Goal: Information Seeking & Learning: Check status

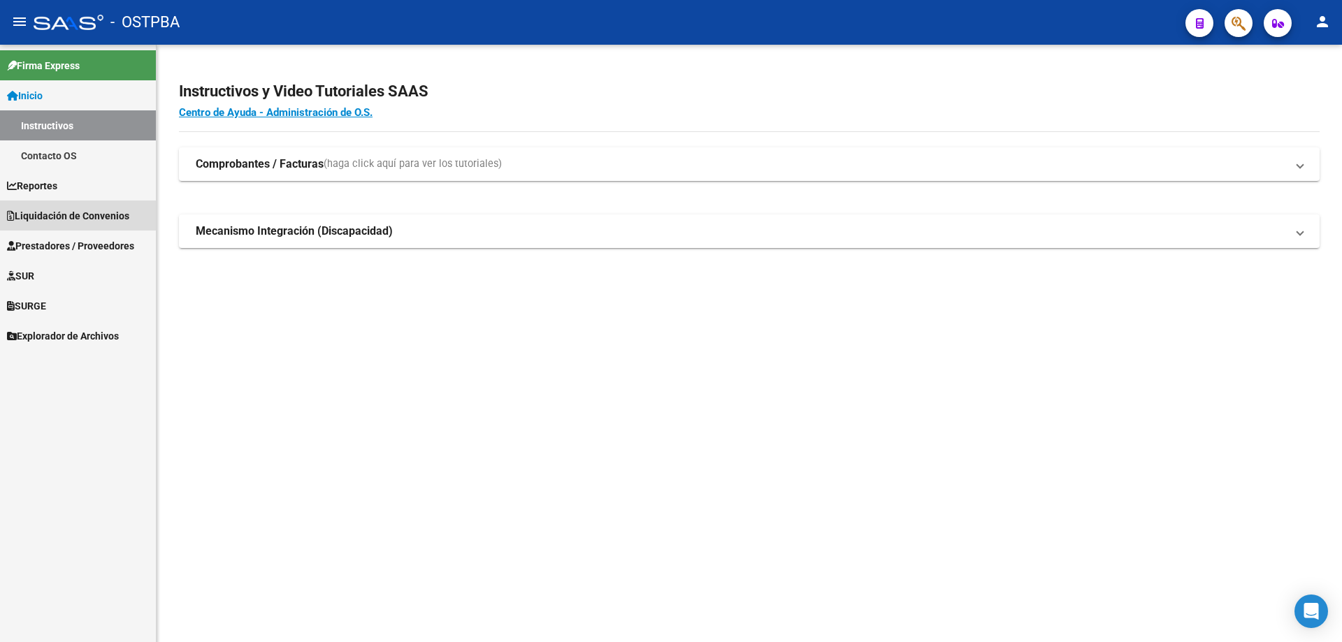
click at [82, 215] on span "Liquidación de Convenios" at bounding box center [68, 215] width 122 height 15
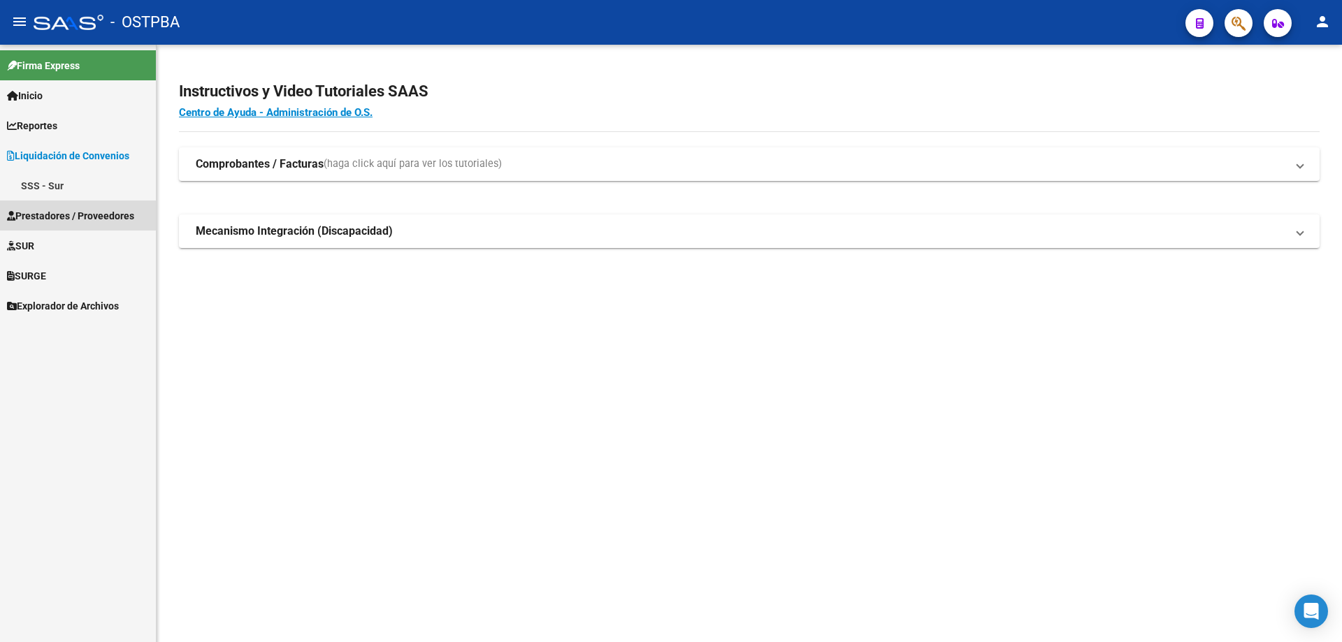
click at [42, 214] on span "Prestadores / Proveedores" at bounding box center [70, 215] width 127 height 15
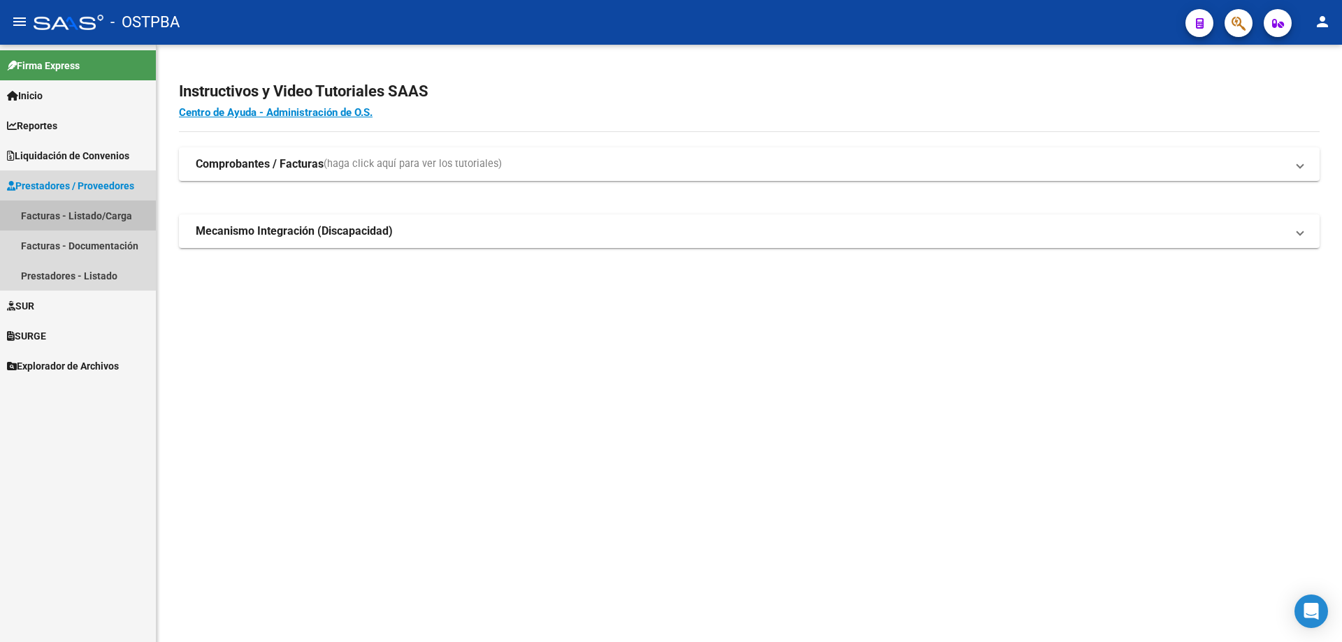
click at [42, 214] on link "Facturas - Listado/Carga" at bounding box center [78, 216] width 156 height 30
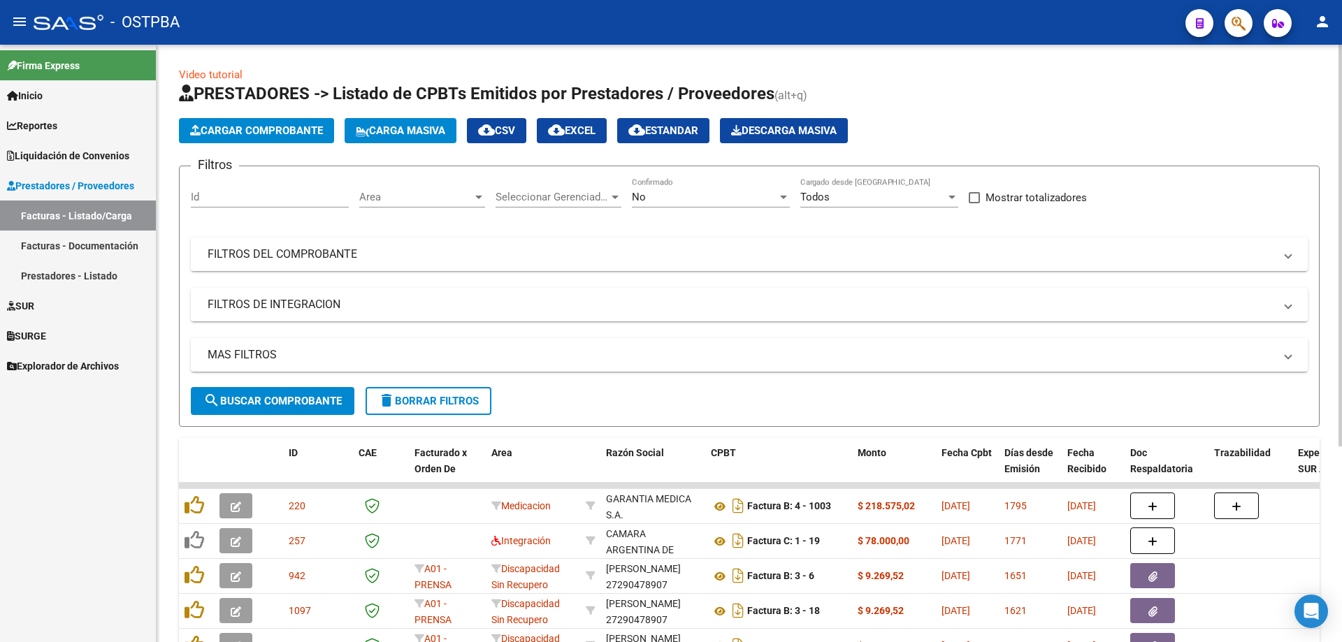
click at [478, 197] on div at bounding box center [478, 197] width 7 height 3
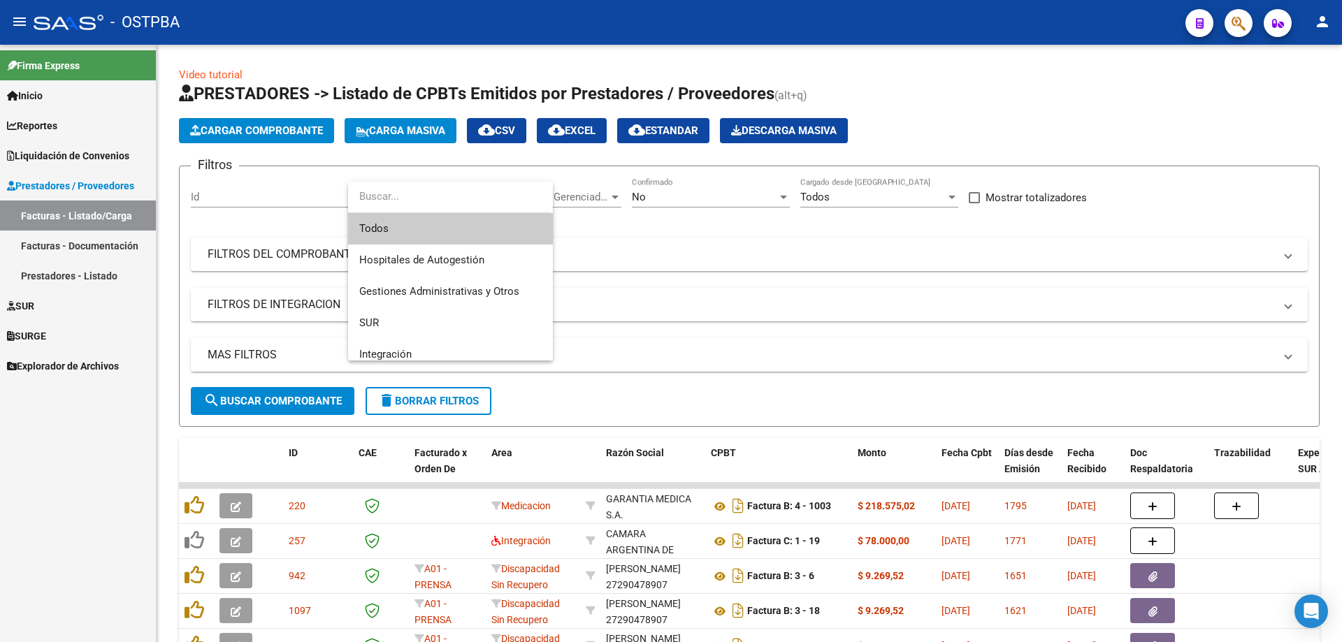
click at [365, 229] on span "Todos" at bounding box center [450, 228] width 182 height 31
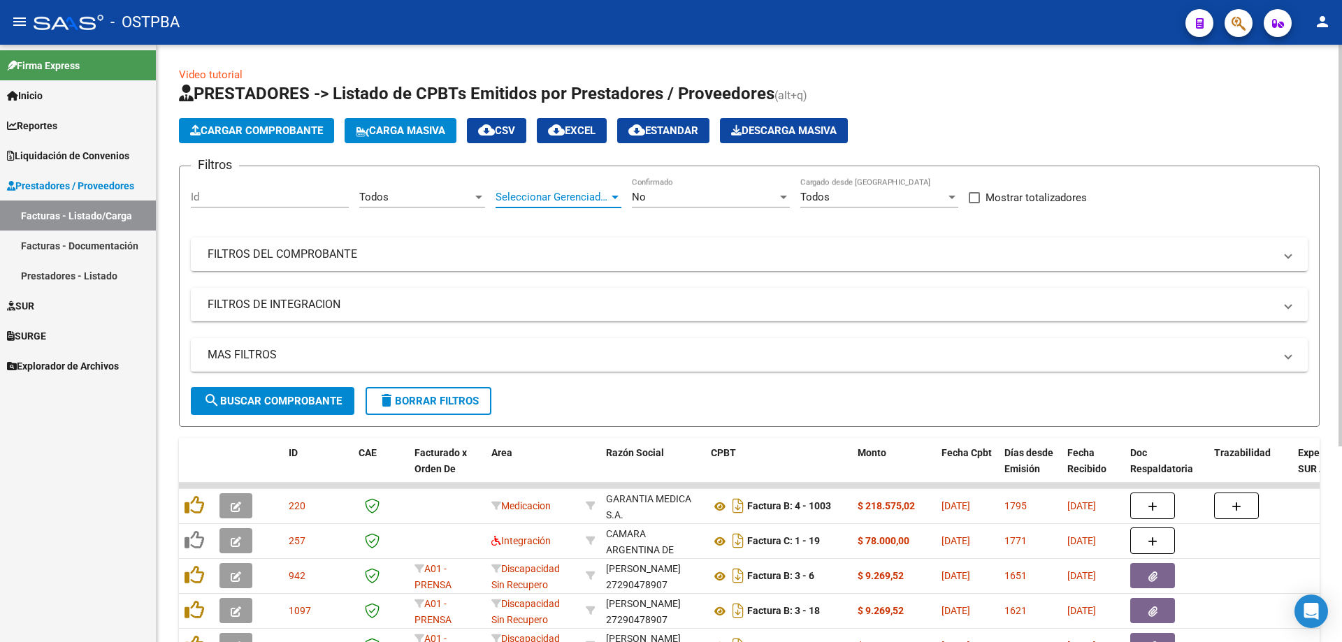
click at [614, 192] on div at bounding box center [615, 197] width 13 height 11
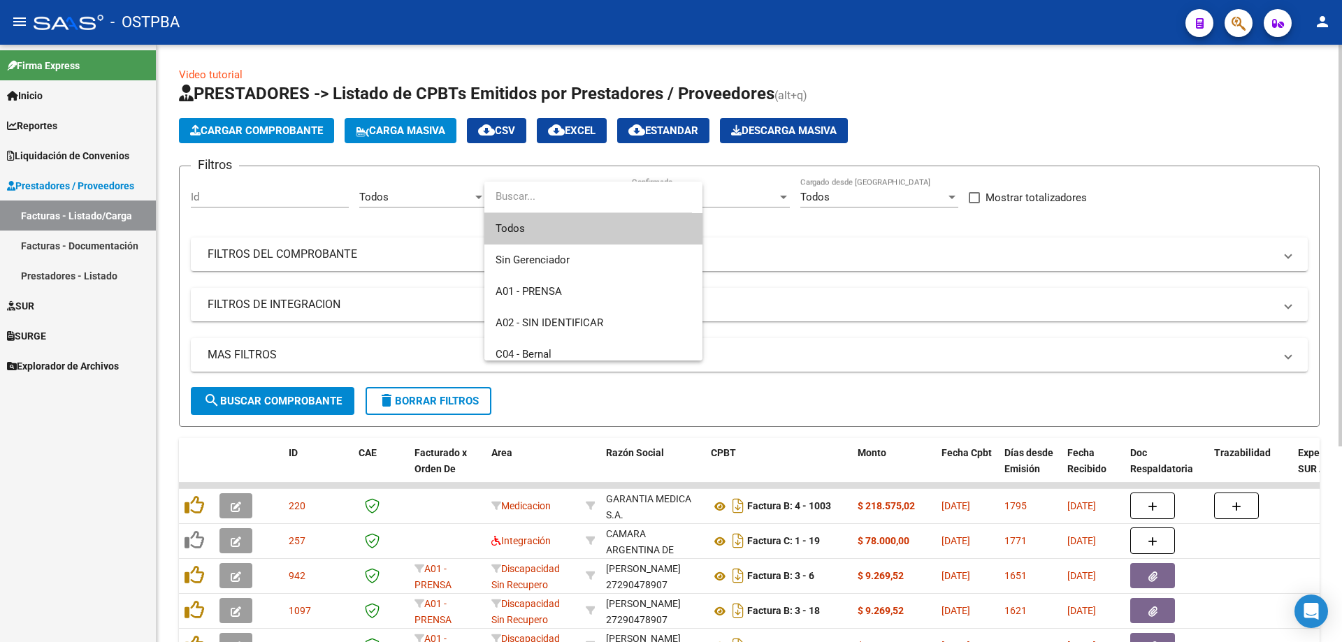
click at [523, 231] on span "Todos" at bounding box center [594, 228] width 196 height 31
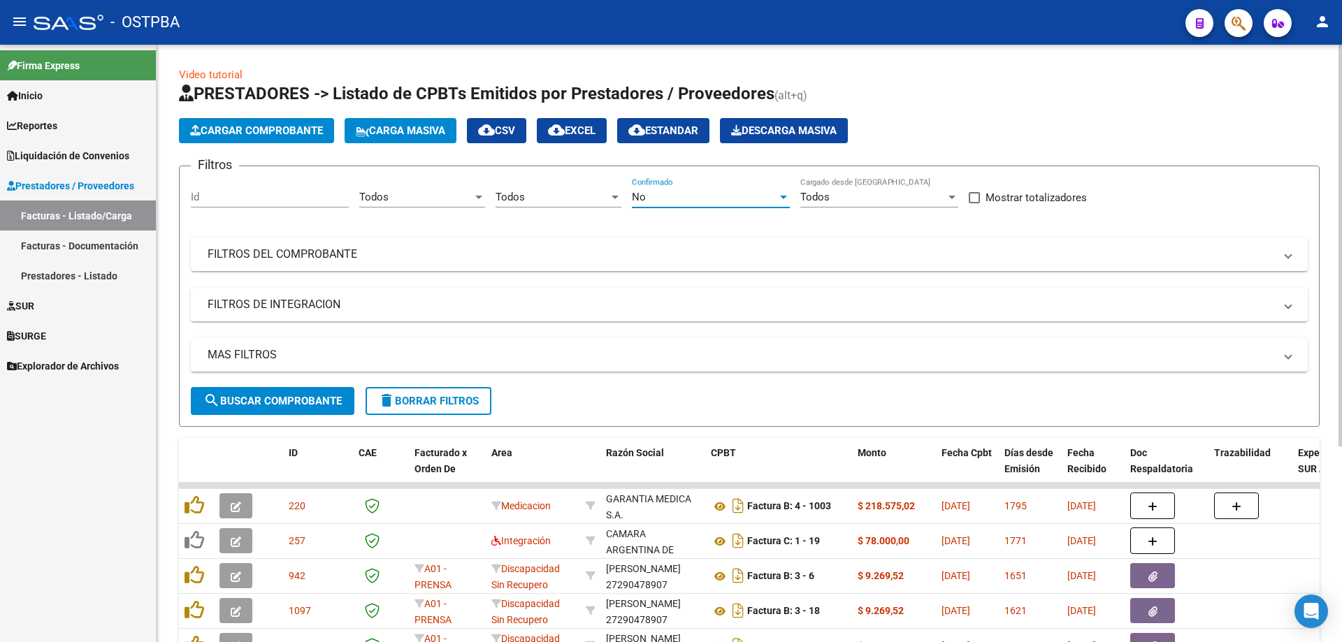
click at [783, 196] on div at bounding box center [783, 197] width 7 height 3
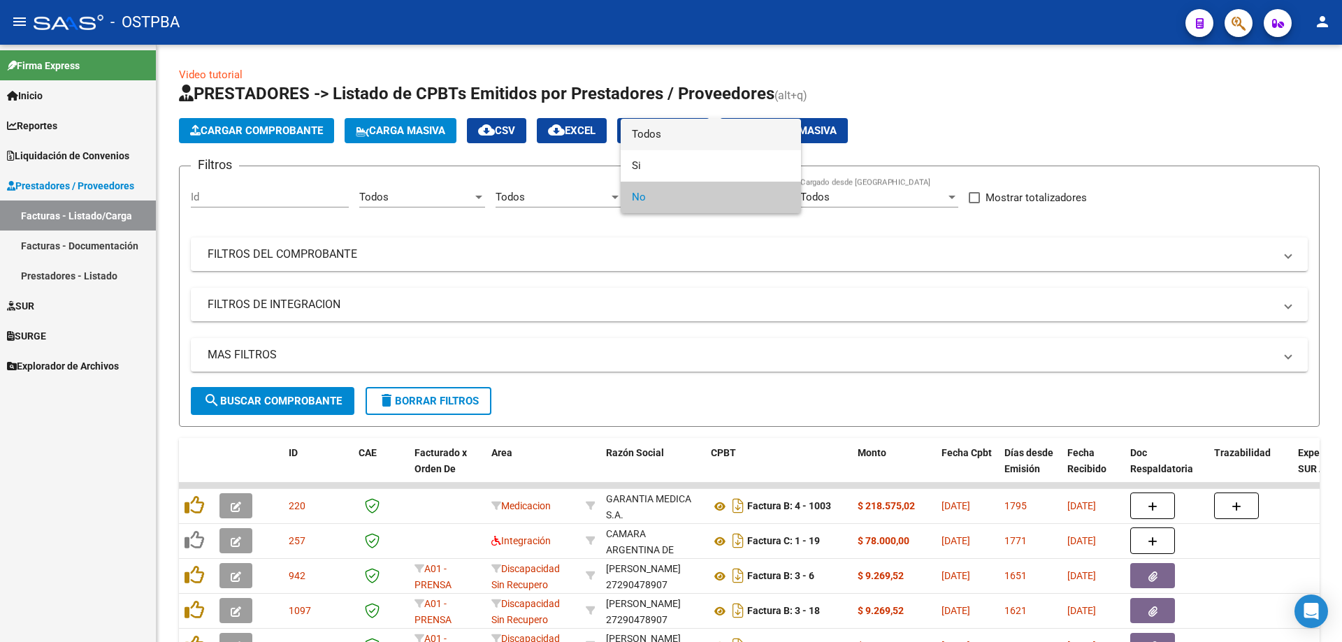
click at [638, 133] on span "Todos" at bounding box center [711, 134] width 158 height 31
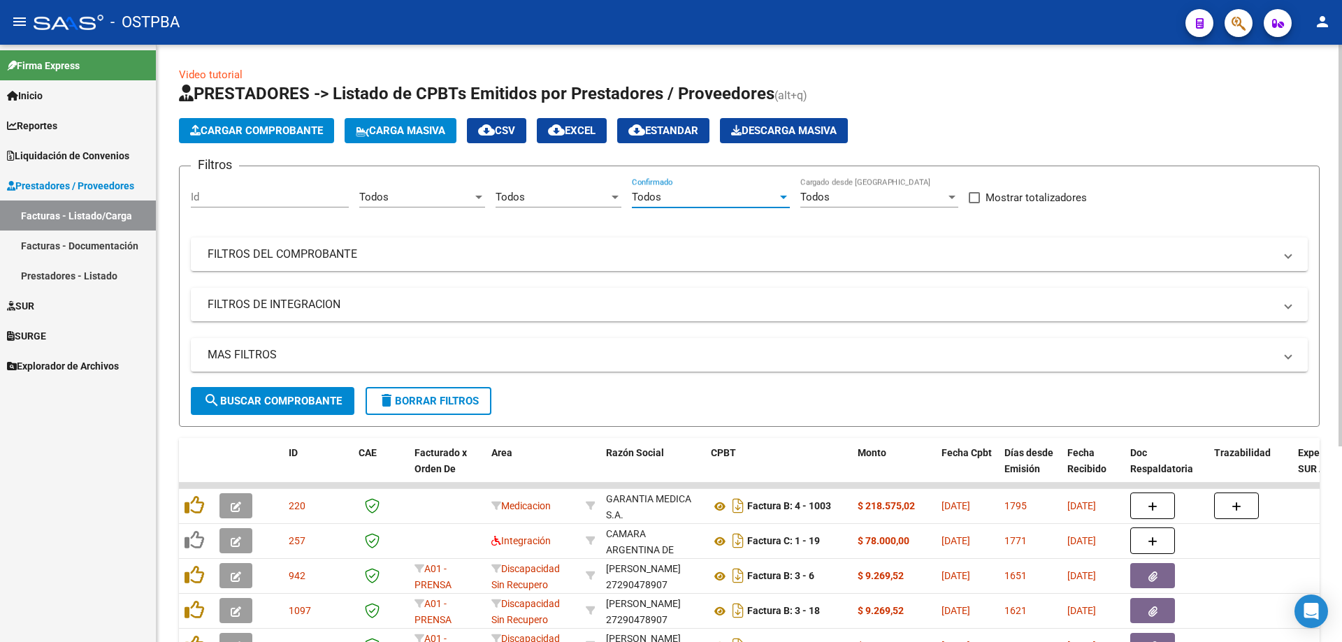
click at [952, 196] on div at bounding box center [952, 197] width 7 height 3
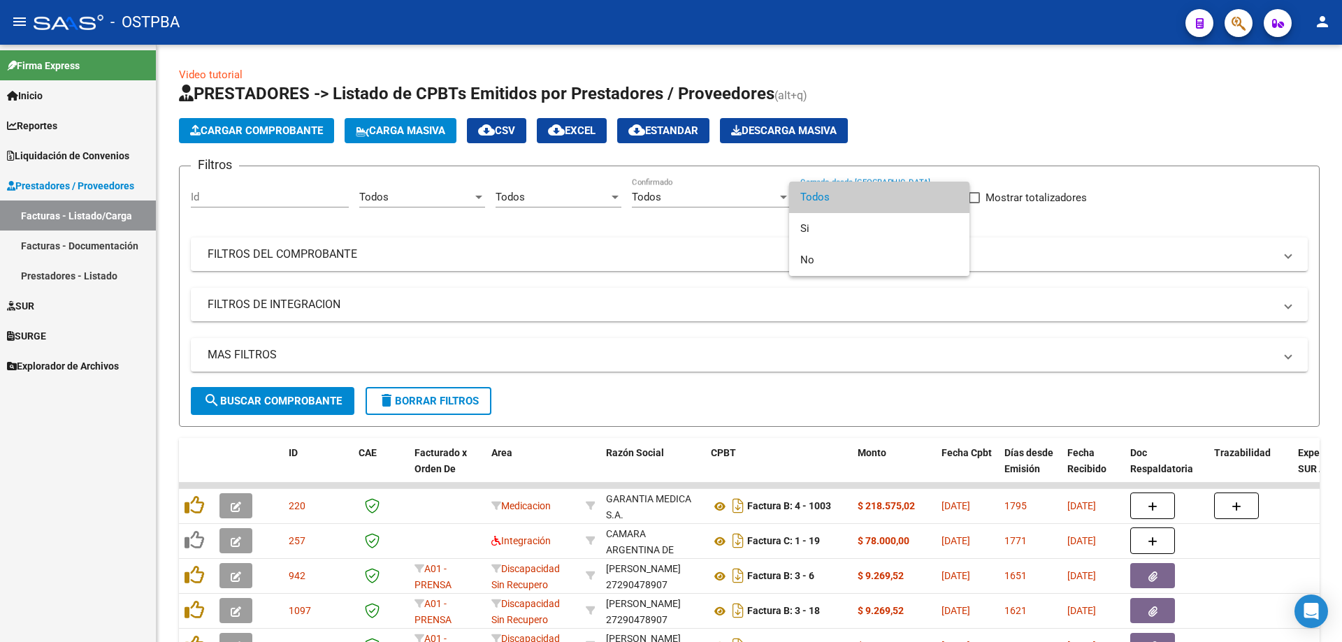
click at [826, 196] on span "Todos" at bounding box center [879, 197] width 158 height 31
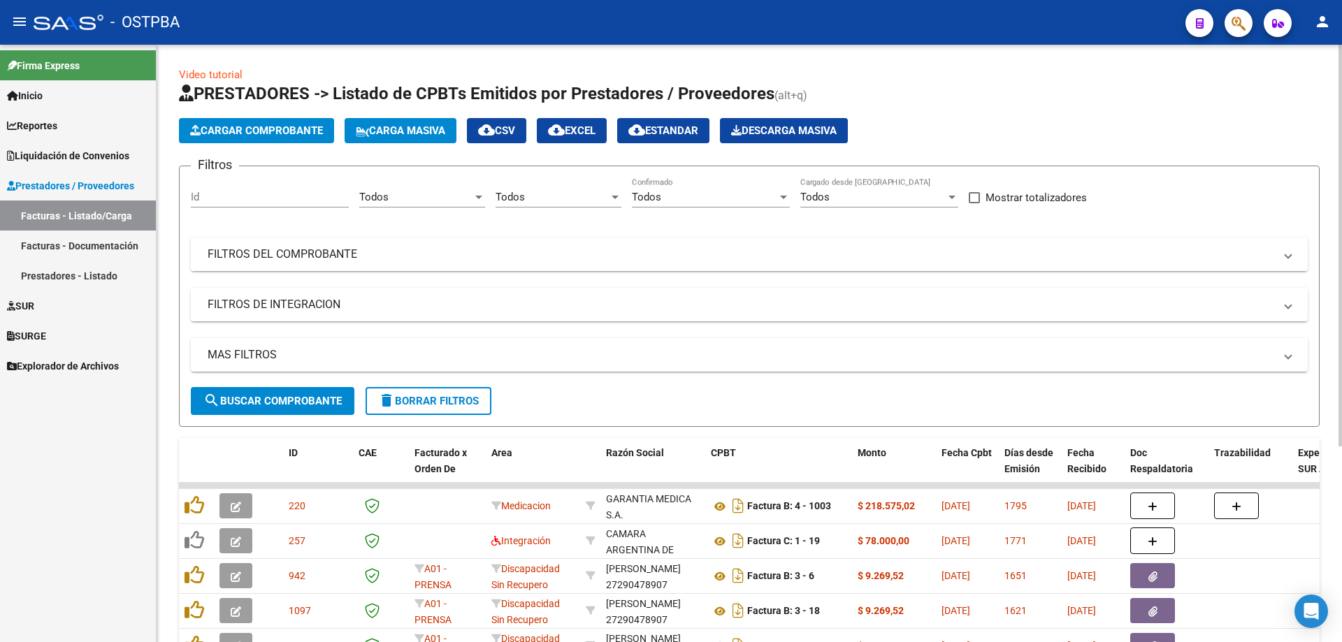
click at [237, 256] on mat-panel-title "FILTROS DEL COMPROBANTE" at bounding box center [741, 254] width 1067 height 15
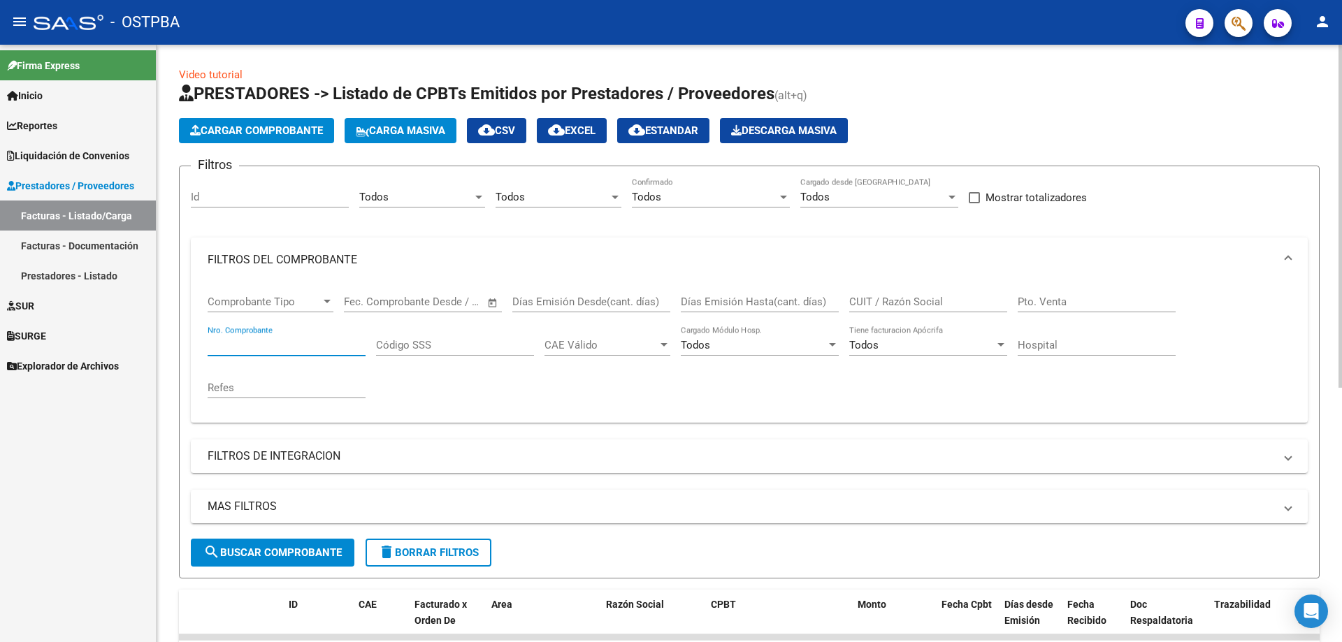
click at [239, 344] on input "Nro. Comprobante" at bounding box center [287, 345] width 158 height 13
type input "1060955"
click at [251, 547] on span "search Buscar Comprobante" at bounding box center [272, 553] width 138 height 13
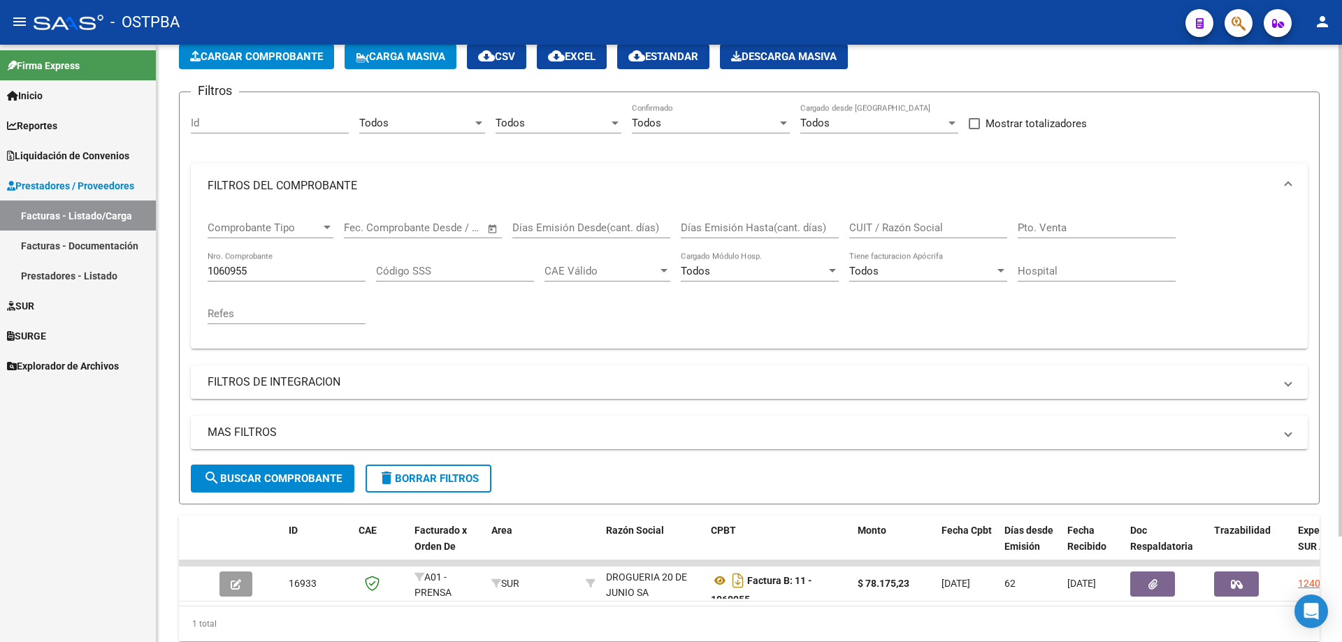
scroll to position [129, 0]
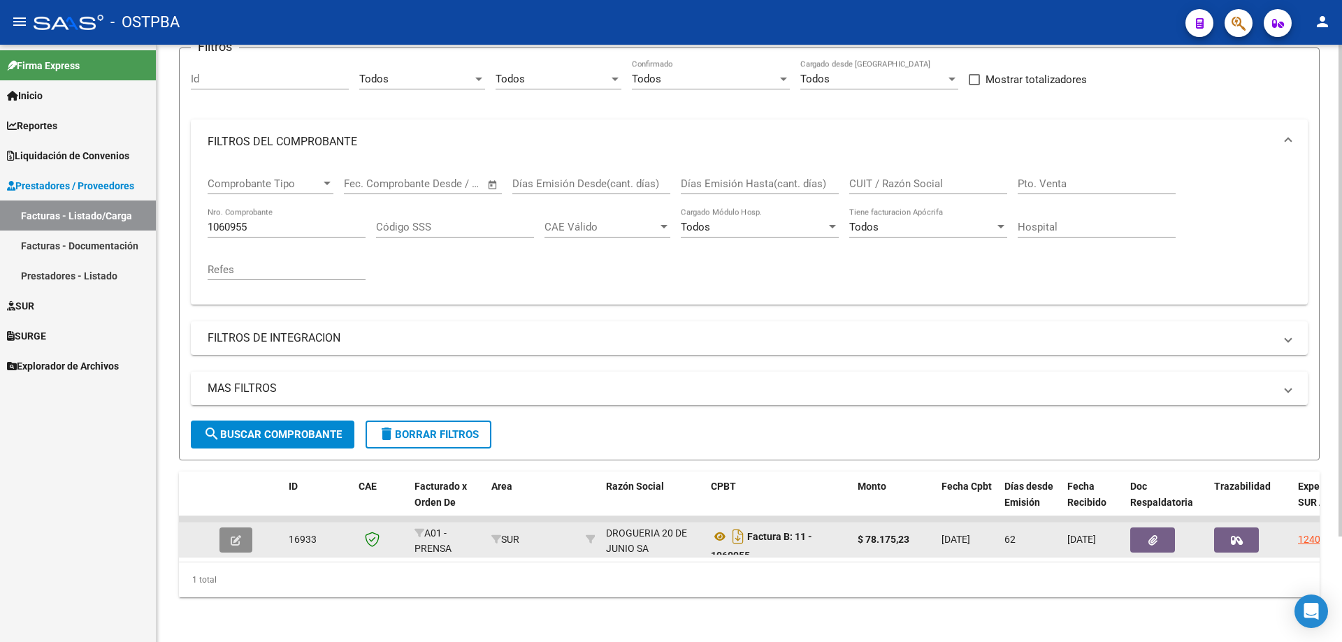
click at [240, 535] on icon "button" at bounding box center [236, 540] width 10 height 10
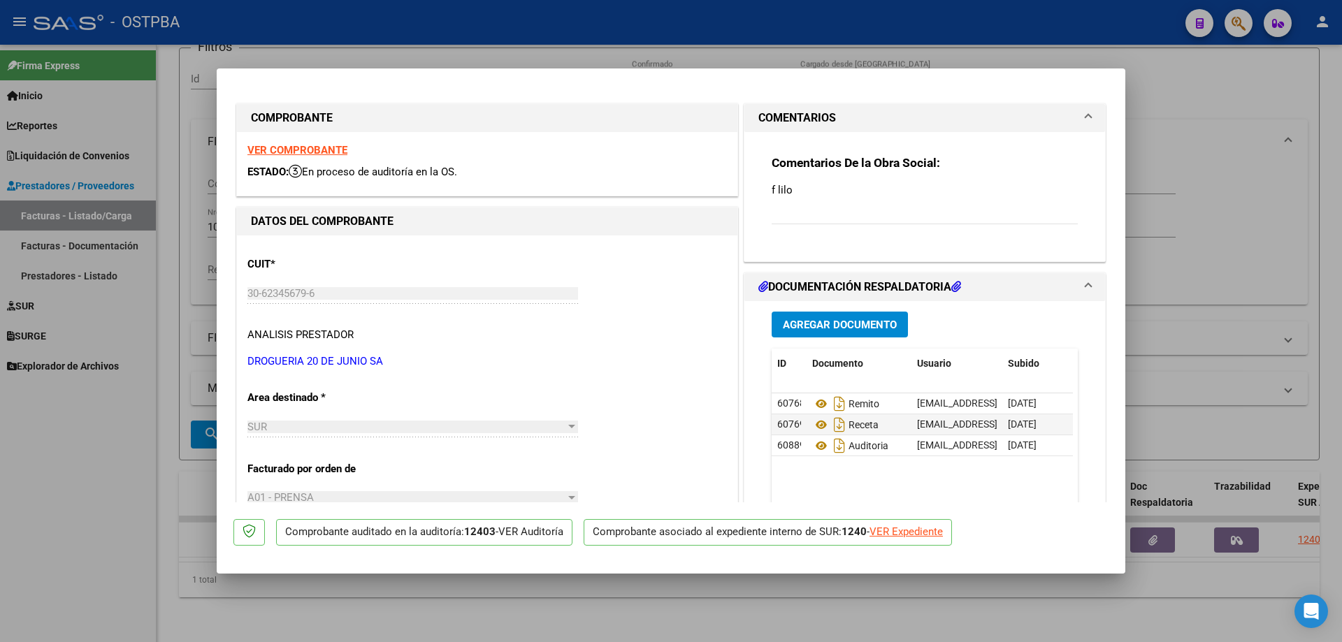
click at [273, 150] on strong "VER COMPROBANTE" at bounding box center [297, 150] width 100 height 13
click at [815, 402] on icon at bounding box center [821, 404] width 18 height 17
click at [814, 424] on icon at bounding box center [821, 425] width 18 height 17
click at [812, 445] on icon at bounding box center [821, 446] width 18 height 17
click at [403, 619] on div at bounding box center [671, 321] width 1342 height 642
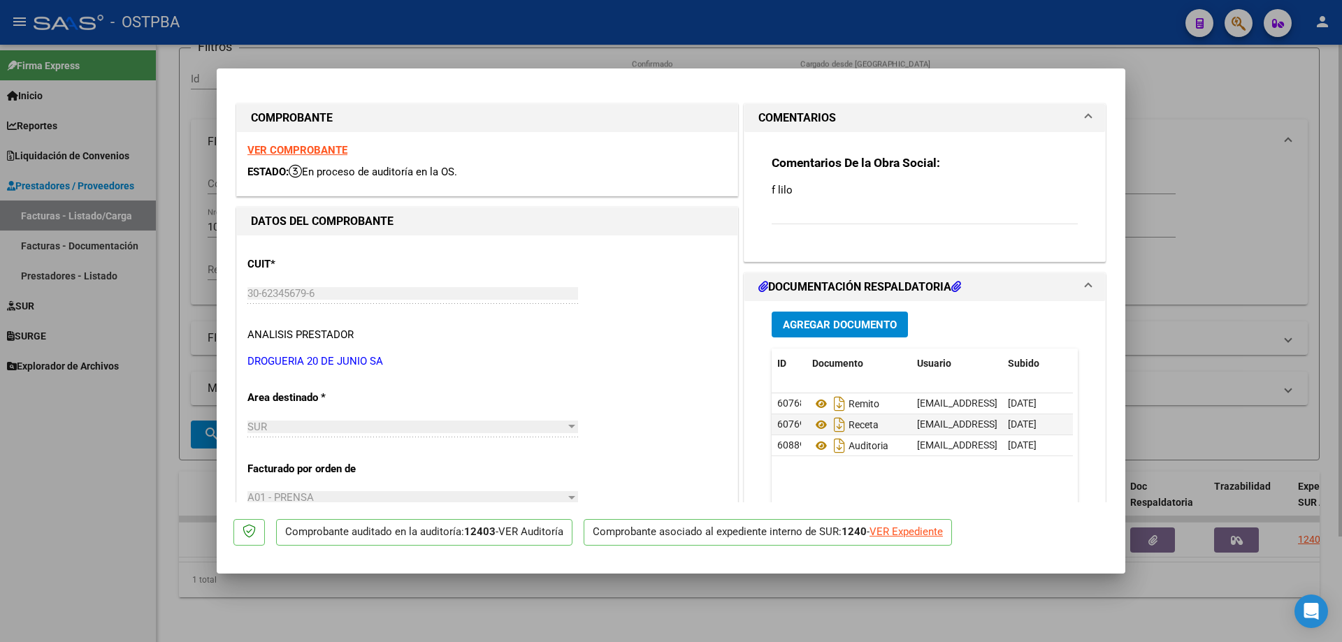
type input "$ 0,00"
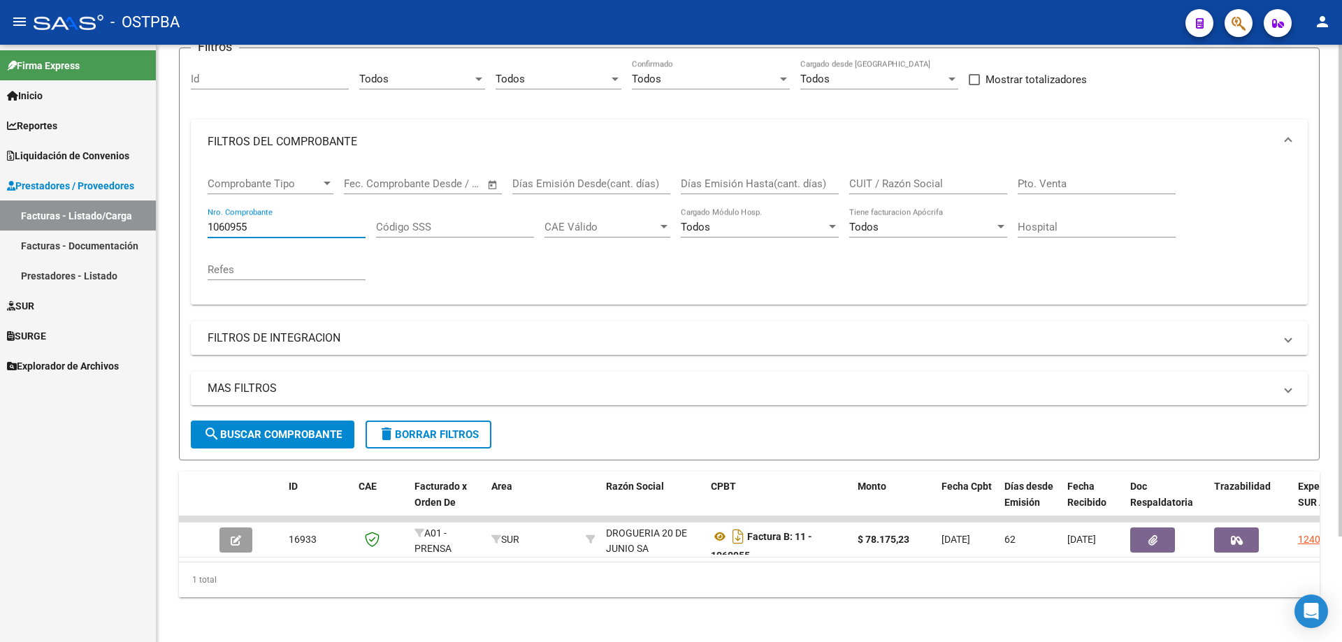
click at [317, 221] on input "1060955" at bounding box center [287, 227] width 158 height 13
type input "1073597"
click at [286, 429] on span "search Buscar Comprobante" at bounding box center [272, 435] width 138 height 13
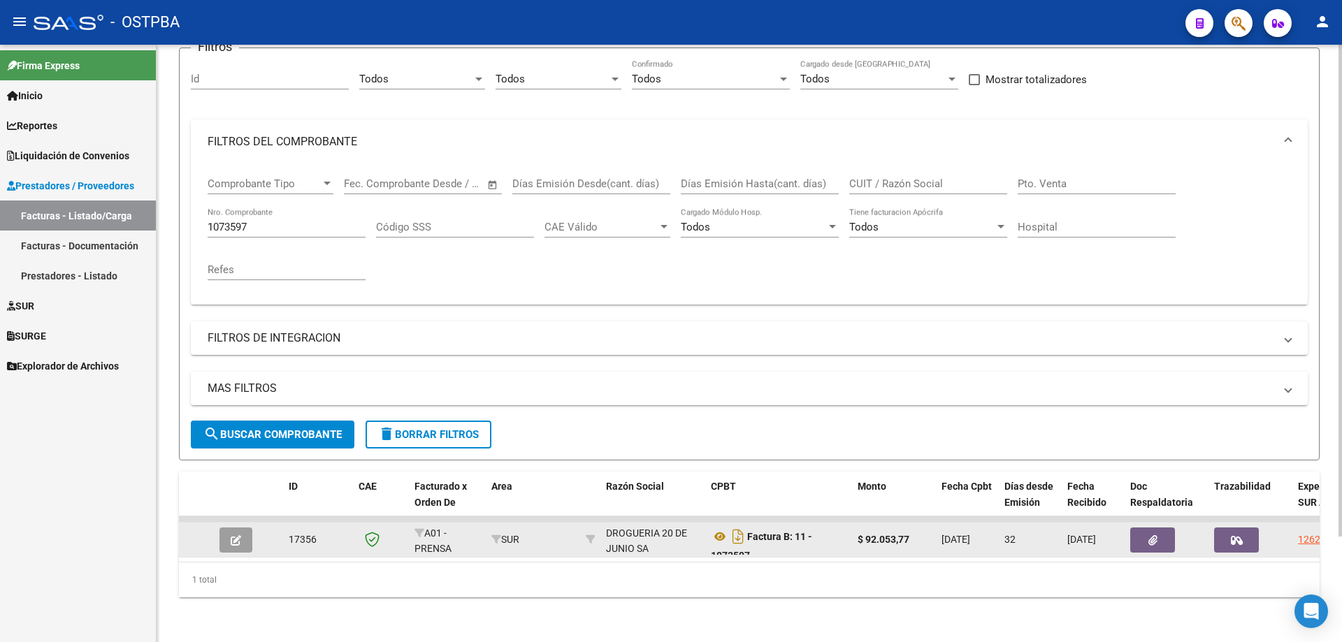
click at [235, 535] on icon "button" at bounding box center [236, 540] width 10 height 10
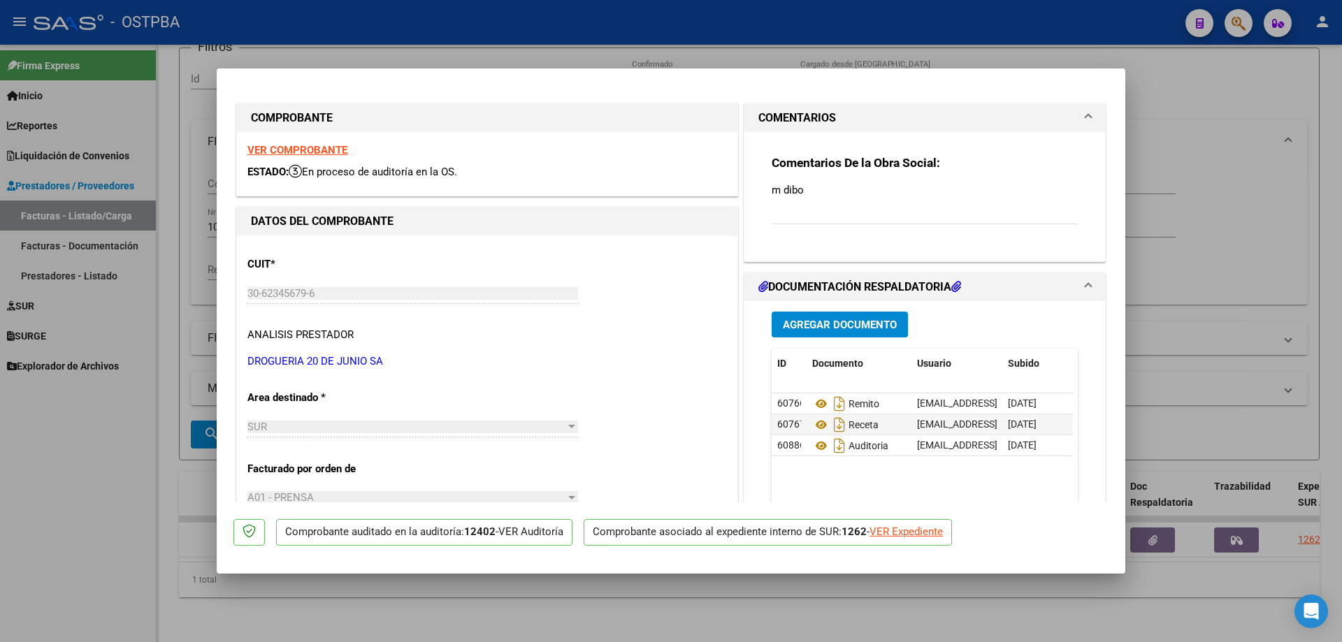
click at [266, 149] on strong "VER COMPROBANTE" at bounding box center [297, 150] width 100 height 13
click at [813, 401] on icon at bounding box center [821, 404] width 18 height 17
click at [815, 425] on icon at bounding box center [821, 425] width 18 height 17
click at [815, 446] on icon at bounding box center [821, 446] width 18 height 17
click at [502, 609] on div at bounding box center [671, 321] width 1342 height 642
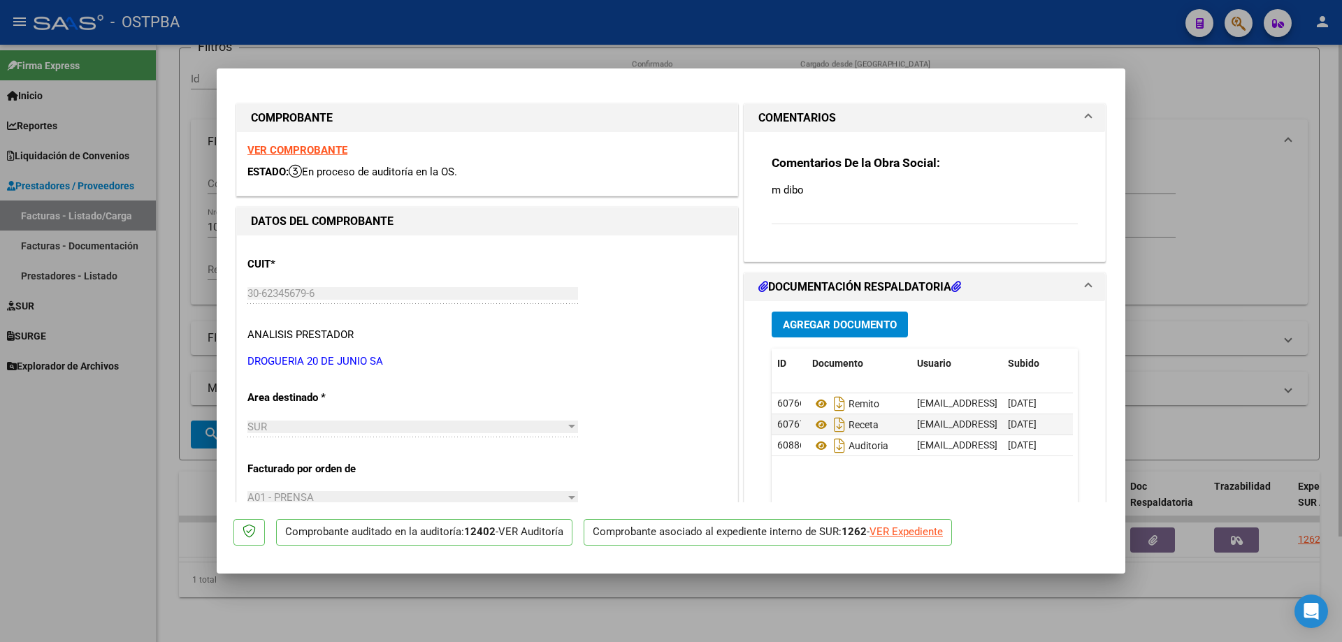
type input "$ 0,00"
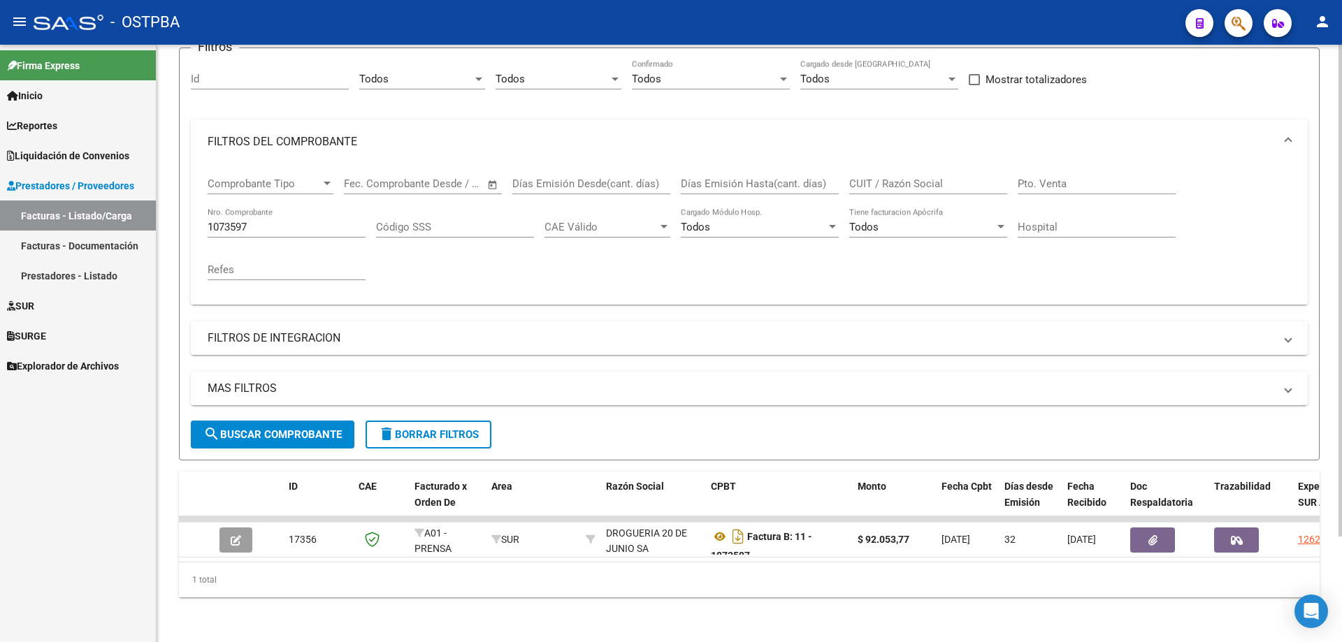
click at [312, 208] on div "1073597 Nro. Comprobante" at bounding box center [287, 223] width 158 height 30
type input "1073601"
click at [260, 429] on span "search Buscar Comprobante" at bounding box center [272, 435] width 138 height 13
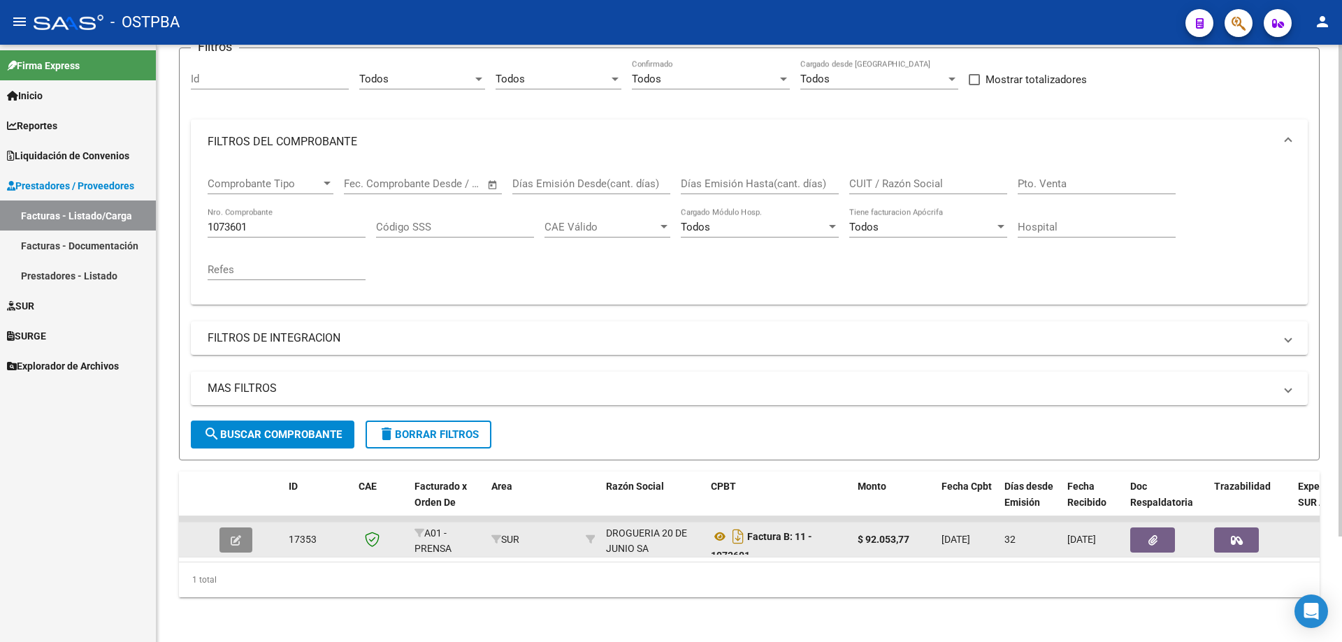
click at [243, 535] on button "button" at bounding box center [235, 540] width 33 height 25
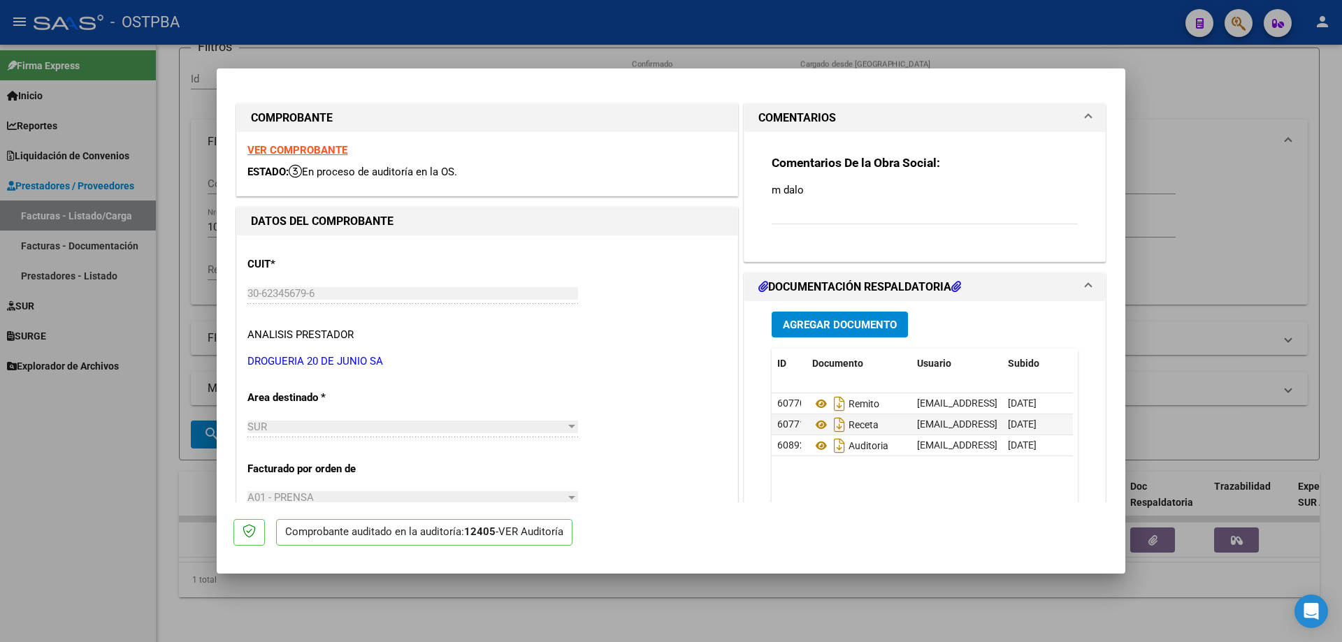
click at [320, 150] on strong "VER COMPROBANTE" at bounding box center [297, 150] width 100 height 13
click at [814, 407] on icon at bounding box center [821, 404] width 18 height 17
click at [813, 424] on icon at bounding box center [821, 425] width 18 height 17
click at [816, 445] on icon at bounding box center [821, 446] width 18 height 17
click at [582, 637] on div at bounding box center [671, 321] width 1342 height 642
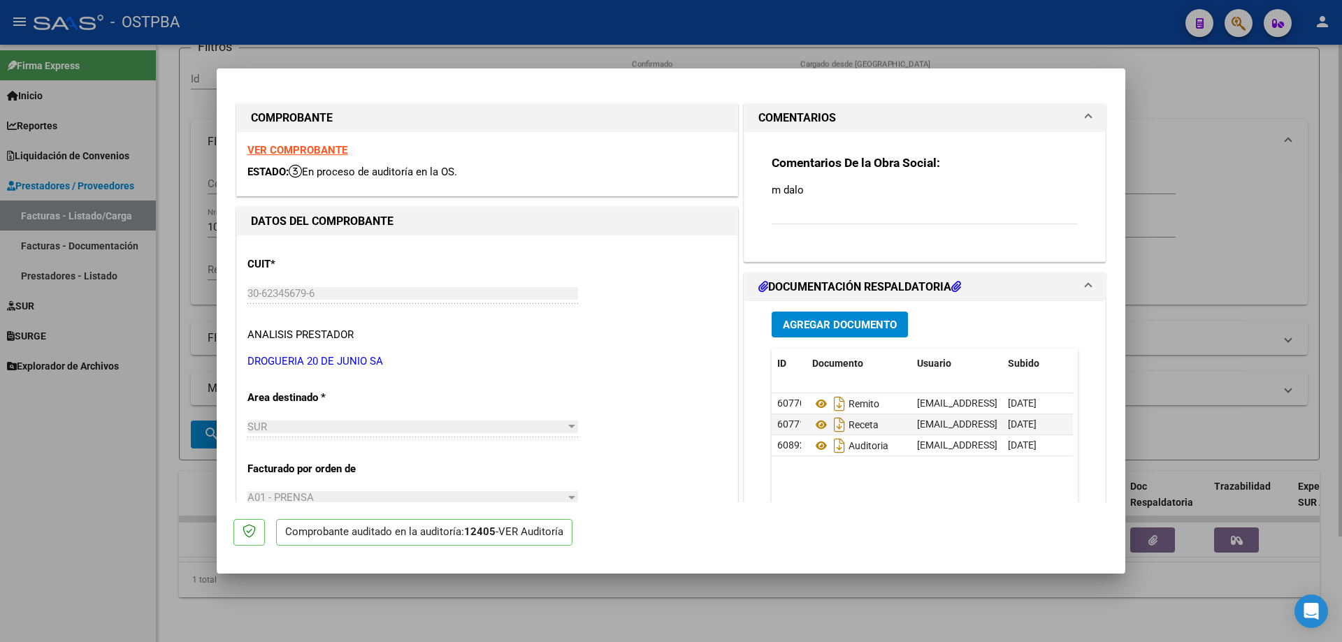
type input "$ 0,00"
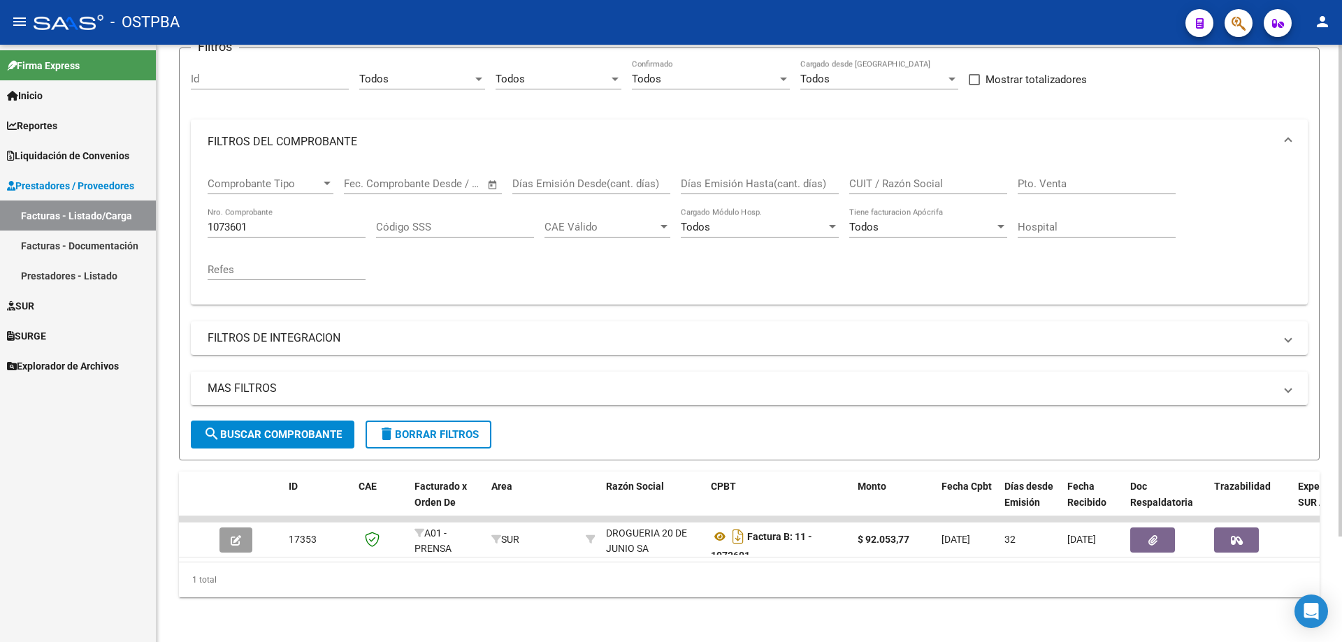
click at [294, 221] on input "1073601" at bounding box center [287, 227] width 158 height 13
type input "1073594"
click at [282, 429] on span "search Buscar Comprobante" at bounding box center [272, 435] width 138 height 13
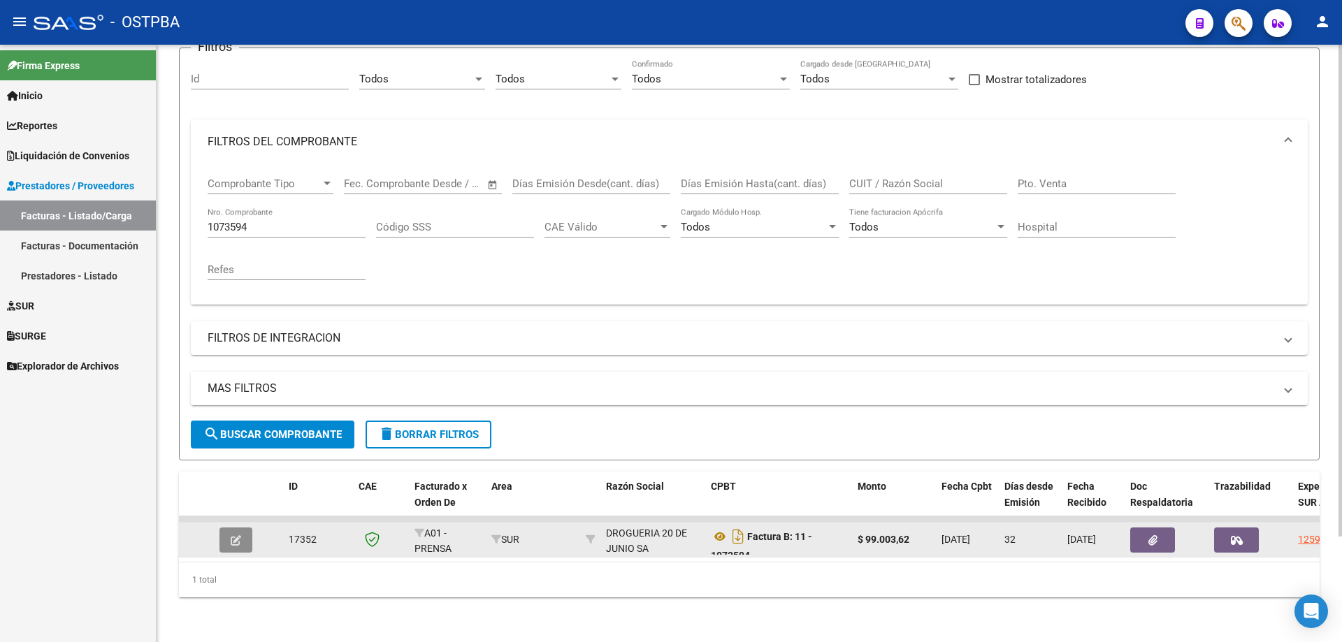
click at [240, 535] on icon "button" at bounding box center [236, 540] width 10 height 10
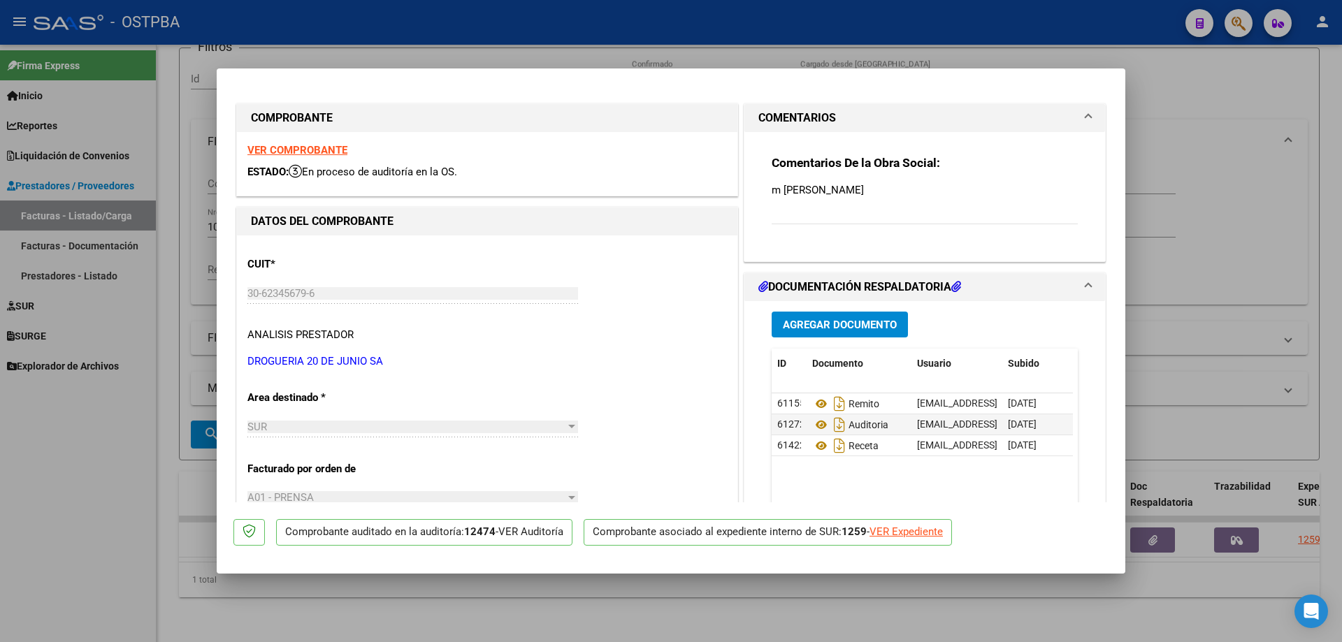
click at [283, 152] on strong "VER COMPROBANTE" at bounding box center [297, 150] width 100 height 13
click at [819, 405] on icon at bounding box center [821, 404] width 18 height 17
click at [814, 424] on icon at bounding box center [821, 425] width 18 height 17
click at [816, 447] on icon at bounding box center [821, 446] width 18 height 17
click at [714, 623] on div at bounding box center [671, 321] width 1342 height 642
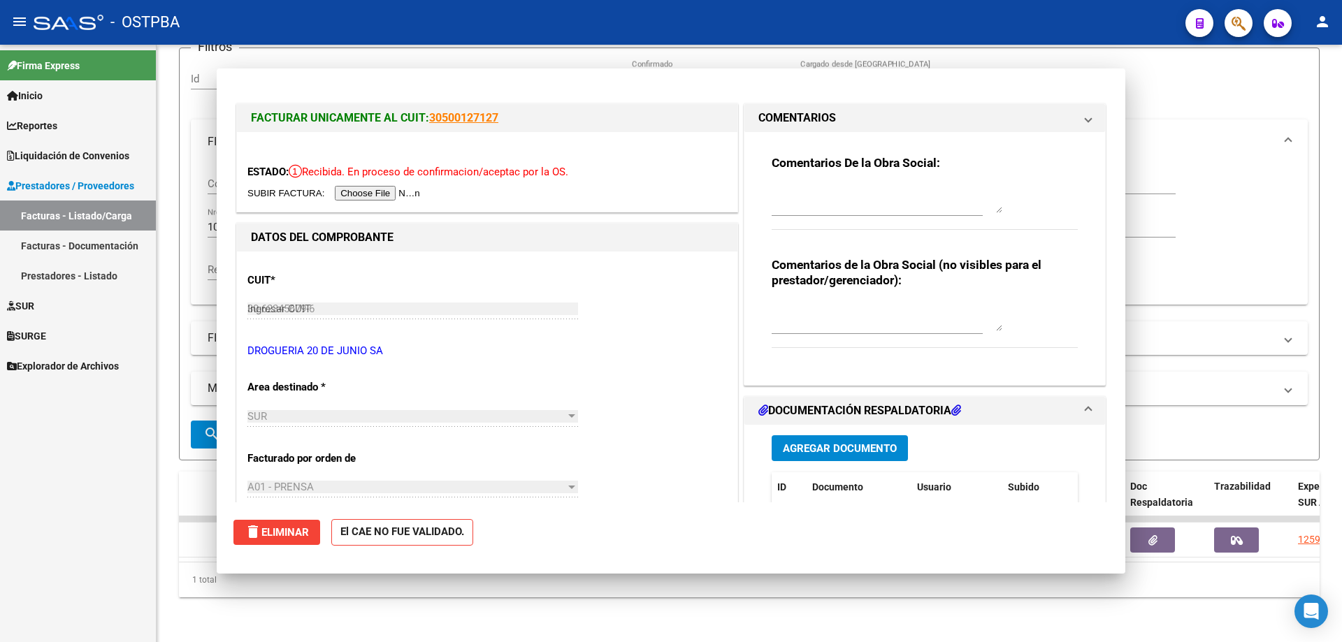
type input "$ 0,00"
